Goal: Task Accomplishment & Management: Manage account settings

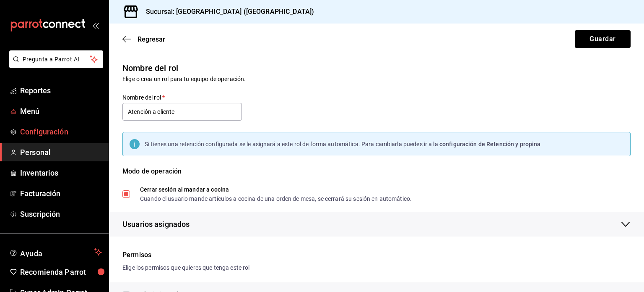
scroll to position [435, 0]
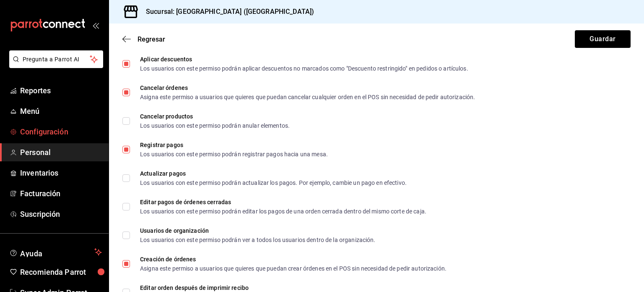
click at [42, 130] on span "Configuración" at bounding box center [61, 131] width 82 height 11
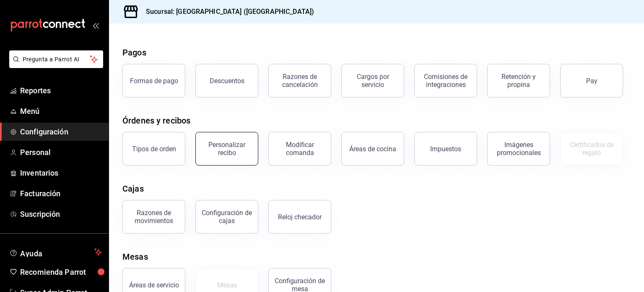
scroll to position [35, 0]
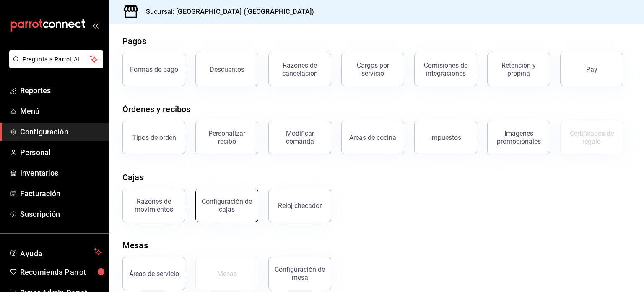
click at [233, 204] on div "Configuración de cajas" at bounding box center [227, 205] width 52 height 16
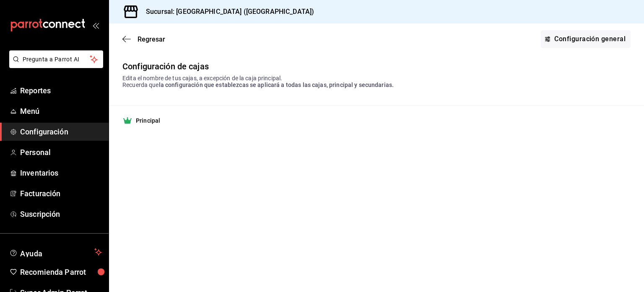
click at [149, 119] on strong "Principal" at bounding box center [148, 120] width 24 height 8
click at [572, 34] on link "Configuración general" at bounding box center [586, 39] width 90 height 18
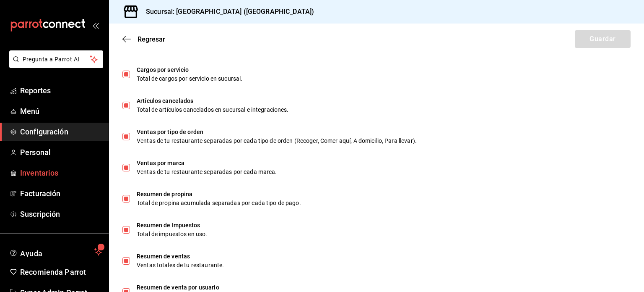
scroll to position [25, 0]
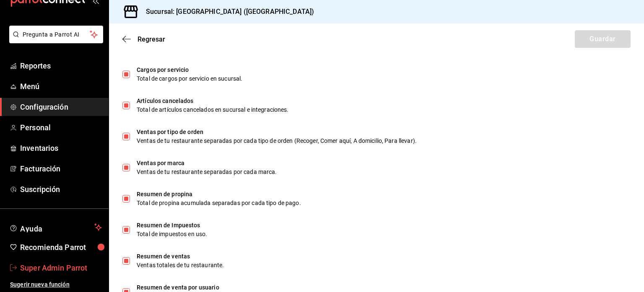
click at [55, 261] on link "Super Admin Parrot" at bounding box center [54, 267] width 109 height 18
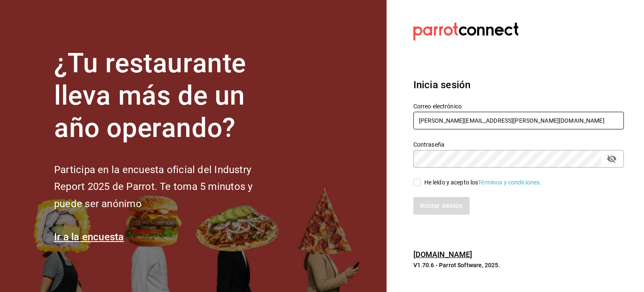
click at [446, 113] on input "rodrigo.hurtado@parrotsoftware.io" at bounding box center [519, 121] width 211 height 18
paste input "[EMAIL_ADDRESS][DOMAIN_NAME]"
type input "[EMAIL_ADDRESS][DOMAIN_NAME]"
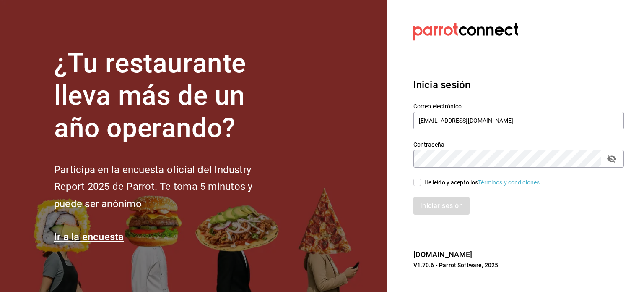
drag, startPoint x: 412, startPoint y: 182, endPoint x: 416, endPoint y: 182, distance: 4.6
click at [416, 182] on div "He leído y acepto los Términos y condiciones." at bounding box center [514, 176] width 221 height 19
click at [416, 182] on input "He leído y acepto los Términos y condiciones." at bounding box center [418, 182] width 8 height 8
checkbox input "true"
click at [437, 211] on button "Iniciar sesión" at bounding box center [442, 206] width 57 height 18
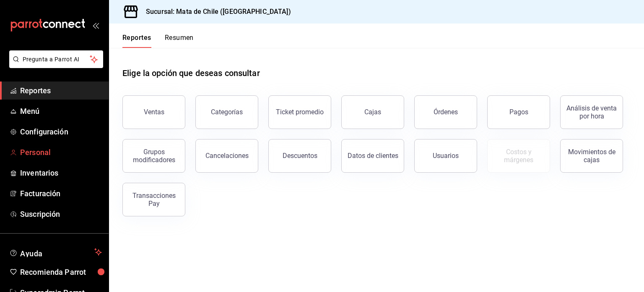
click at [45, 153] on span "Personal" at bounding box center [61, 151] width 82 height 11
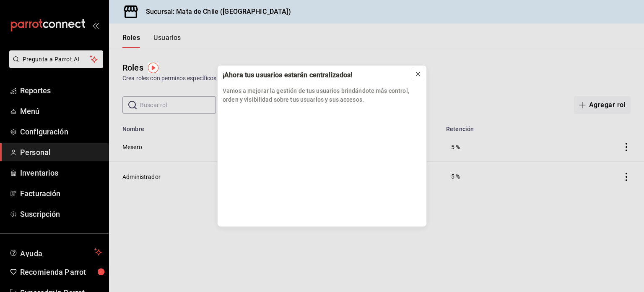
click at [420, 72] on icon at bounding box center [418, 73] width 3 height 3
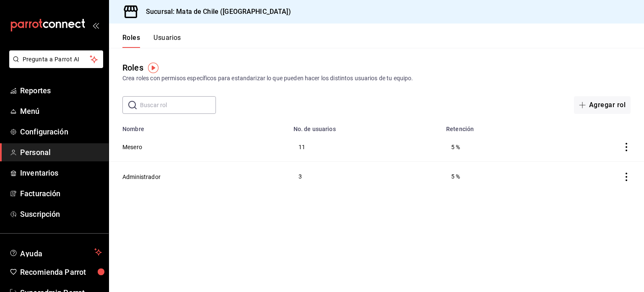
drag, startPoint x: 185, startPoint y: 36, endPoint x: 176, endPoint y: 36, distance: 9.2
click at [176, 36] on header "Roles Usuarios" at bounding box center [376, 35] width 535 height 24
click at [176, 36] on button "Usuarios" at bounding box center [168, 41] width 28 height 14
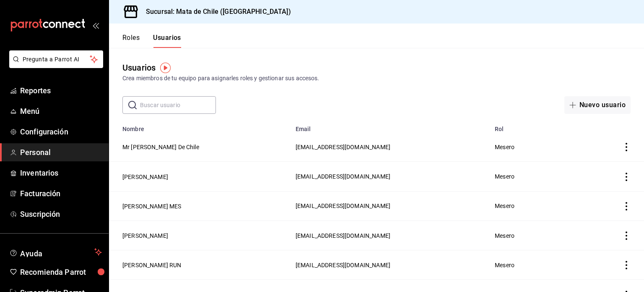
click at [177, 104] on input "text" at bounding box center [178, 104] width 76 height 17
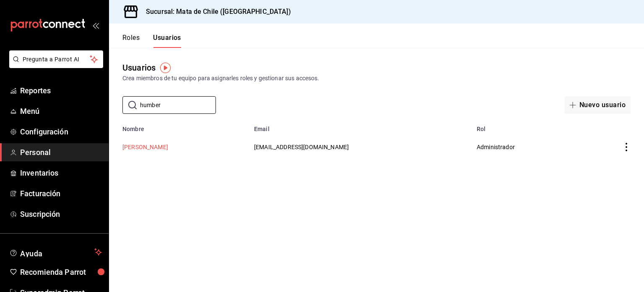
type input "humber"
click at [154, 149] on button "[PERSON_NAME]" at bounding box center [145, 147] width 46 height 8
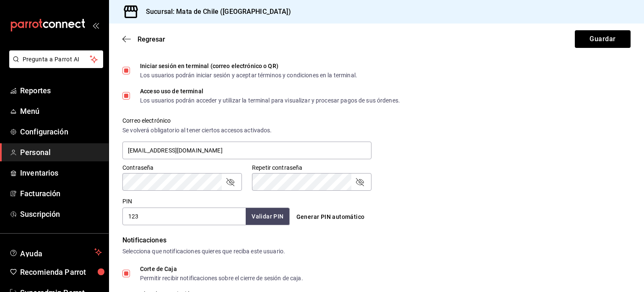
scroll to position [261, 0]
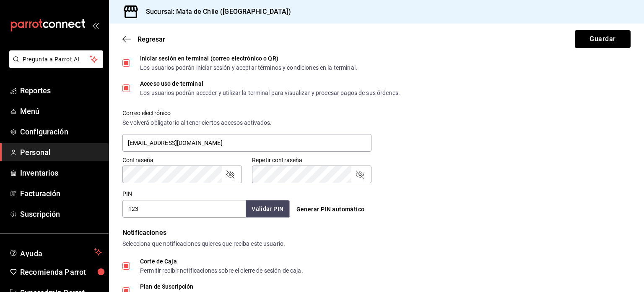
click at [232, 169] on icon "passwordField" at bounding box center [230, 174] width 10 height 10
click at [360, 172] on icon "passwordField" at bounding box center [360, 174] width 8 height 8
click at [609, 31] on button "Guardar" at bounding box center [603, 39] width 56 height 18
